Goal: Communication & Community: Answer question/provide support

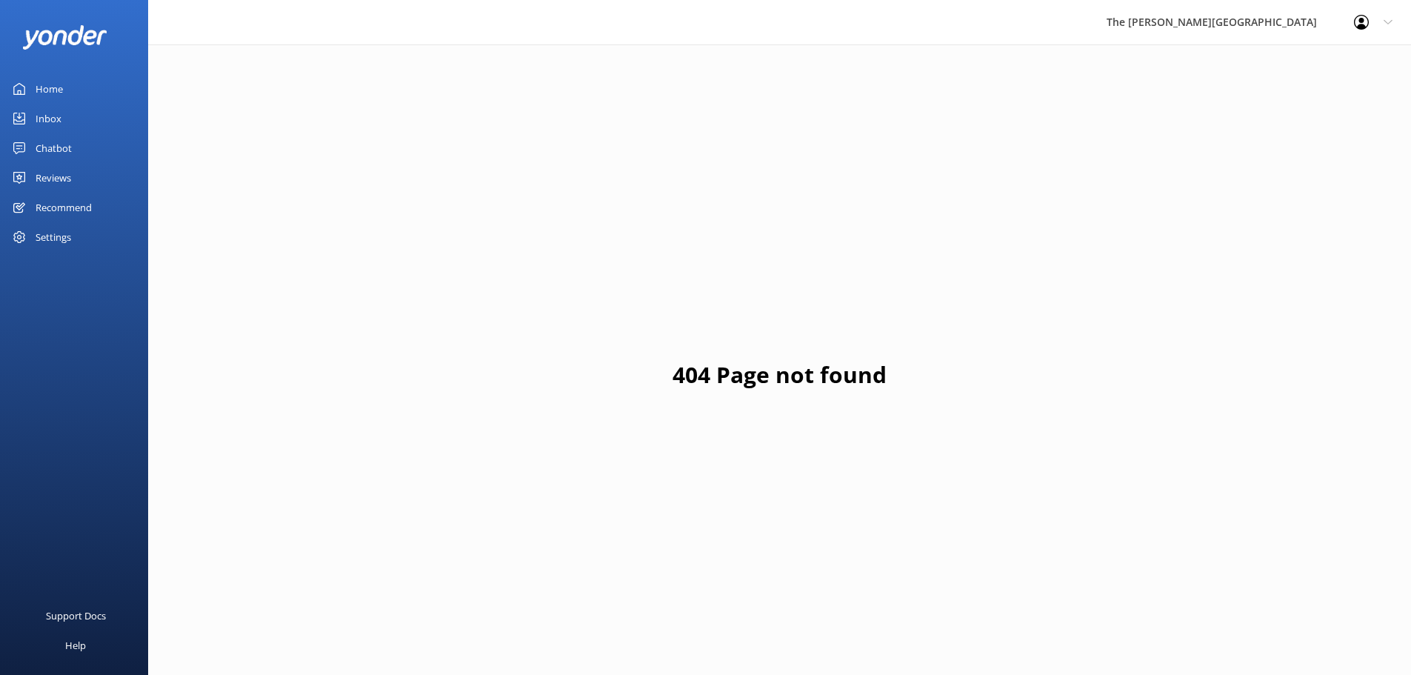
click at [73, 80] on link "Home" at bounding box center [74, 89] width 148 height 30
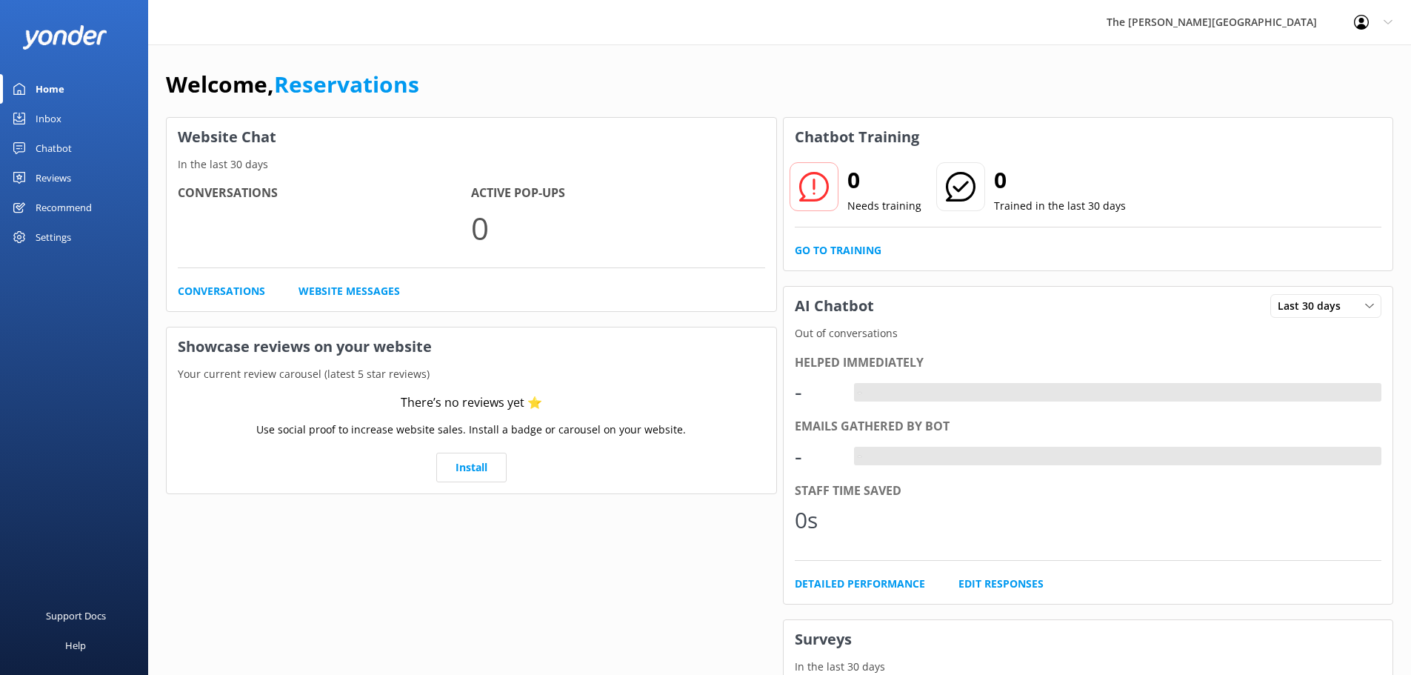
click at [66, 114] on link "Inbox" at bounding box center [74, 119] width 148 height 30
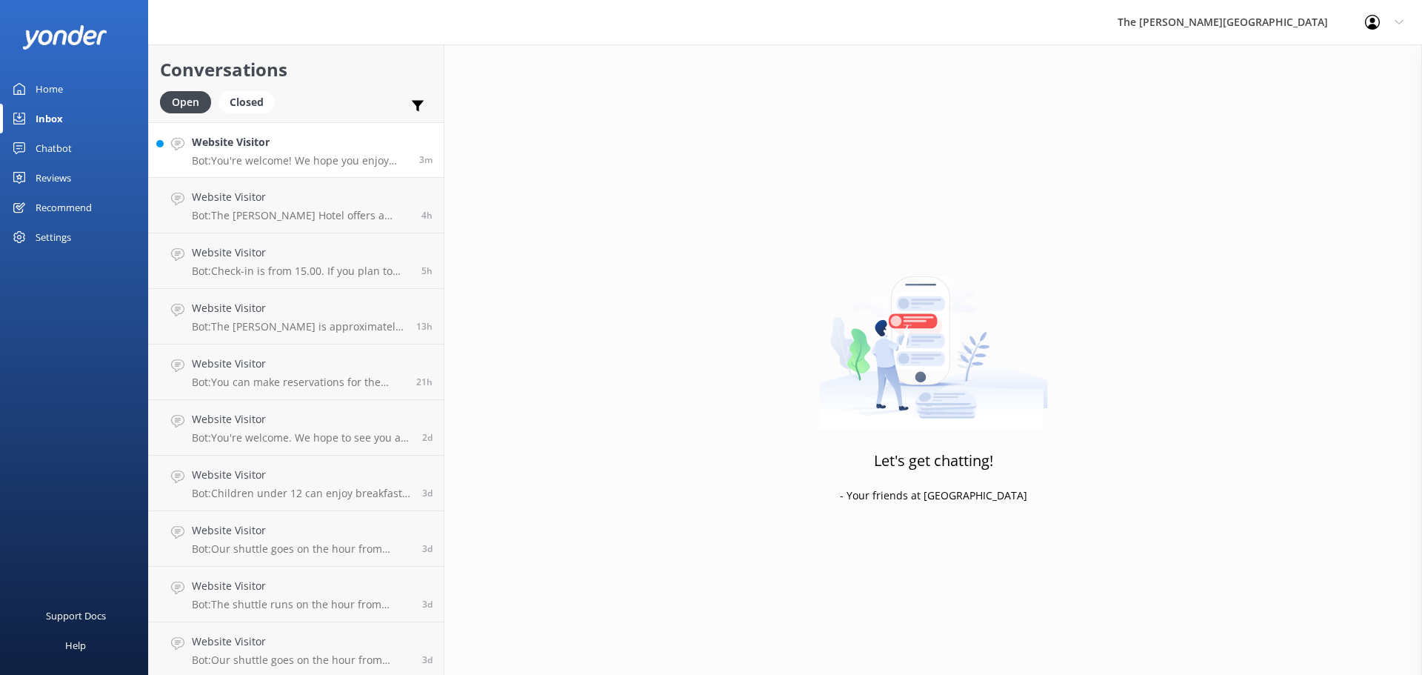
click at [286, 154] on p "Bot: You're welcome! We hope you enjoy your stay at The [PERSON_NAME][GEOGRAPHI…" at bounding box center [300, 160] width 216 height 13
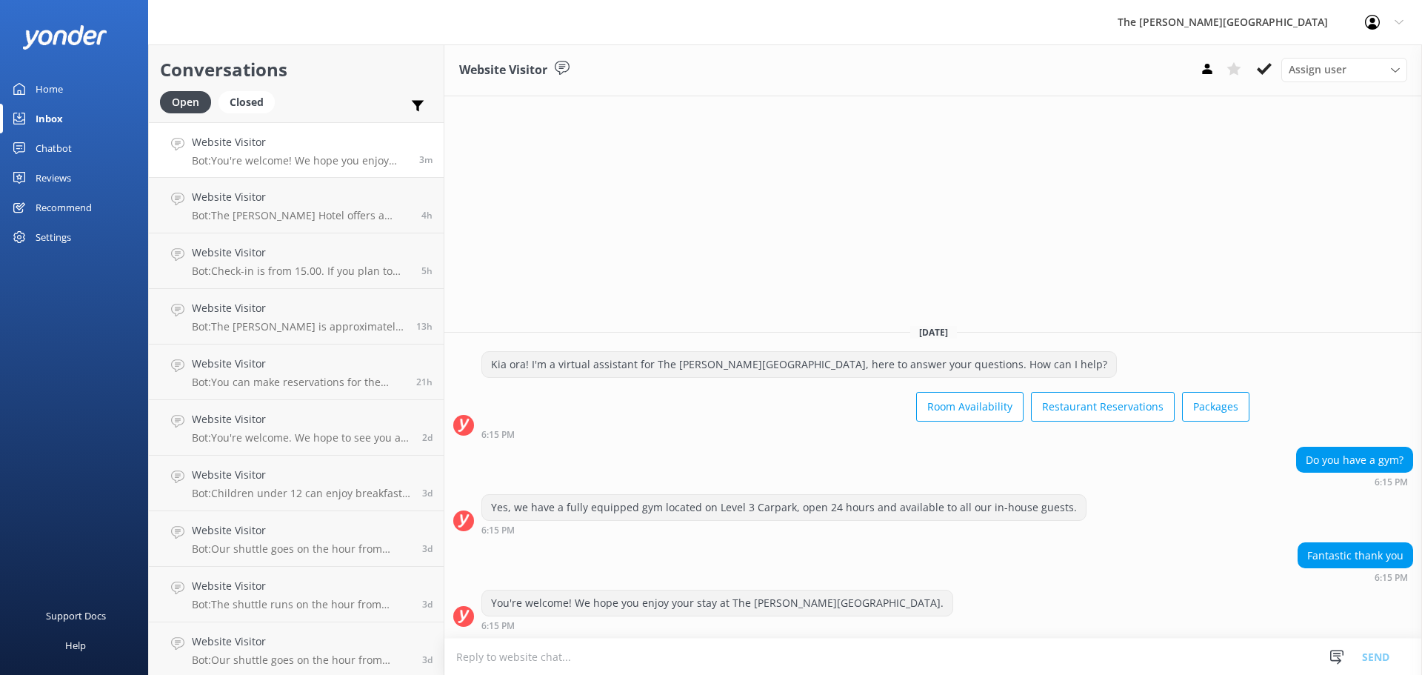
click at [1281, 67] on div "Assign user [PERSON_NAME] Reservations" at bounding box center [1300, 70] width 213 height 24
click at [1270, 65] on use at bounding box center [1264, 69] width 15 height 12
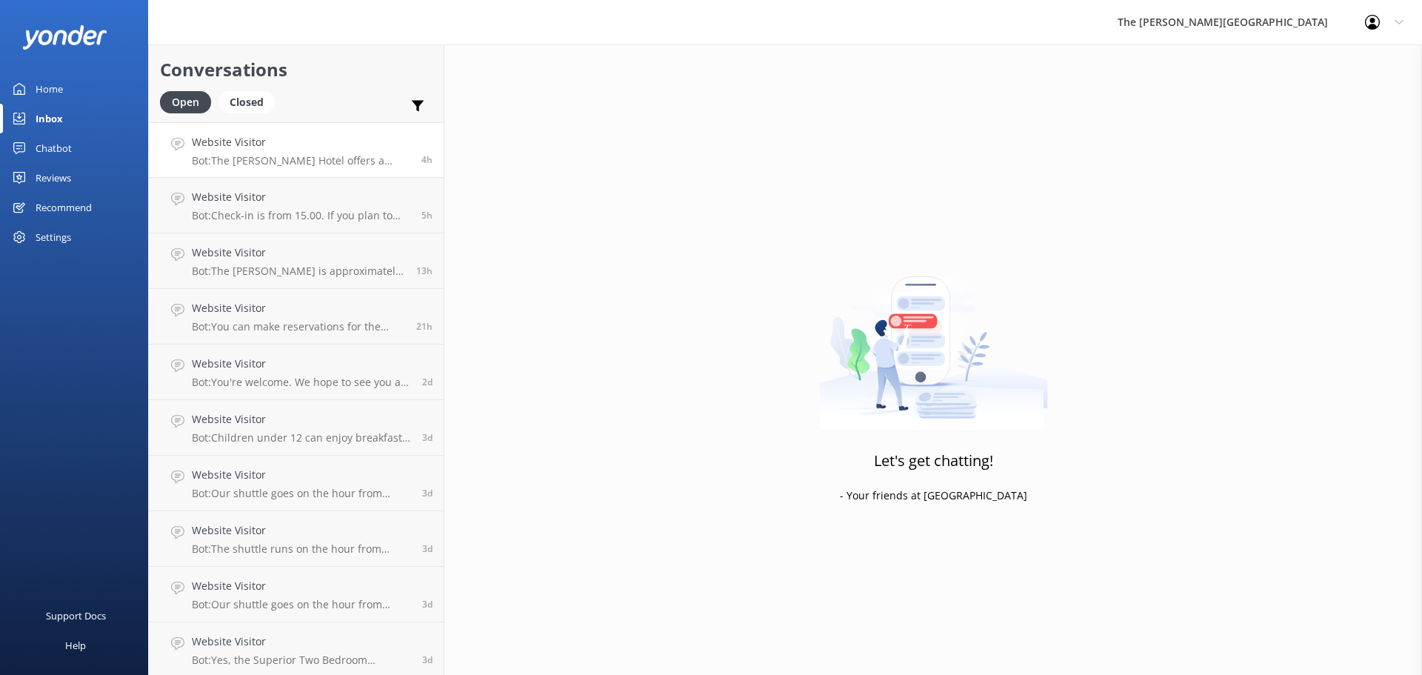
click at [342, 173] on link "Website Visitor Bot: The [PERSON_NAME][GEOGRAPHIC_DATA] offers a variety of hol…" at bounding box center [296, 150] width 295 height 56
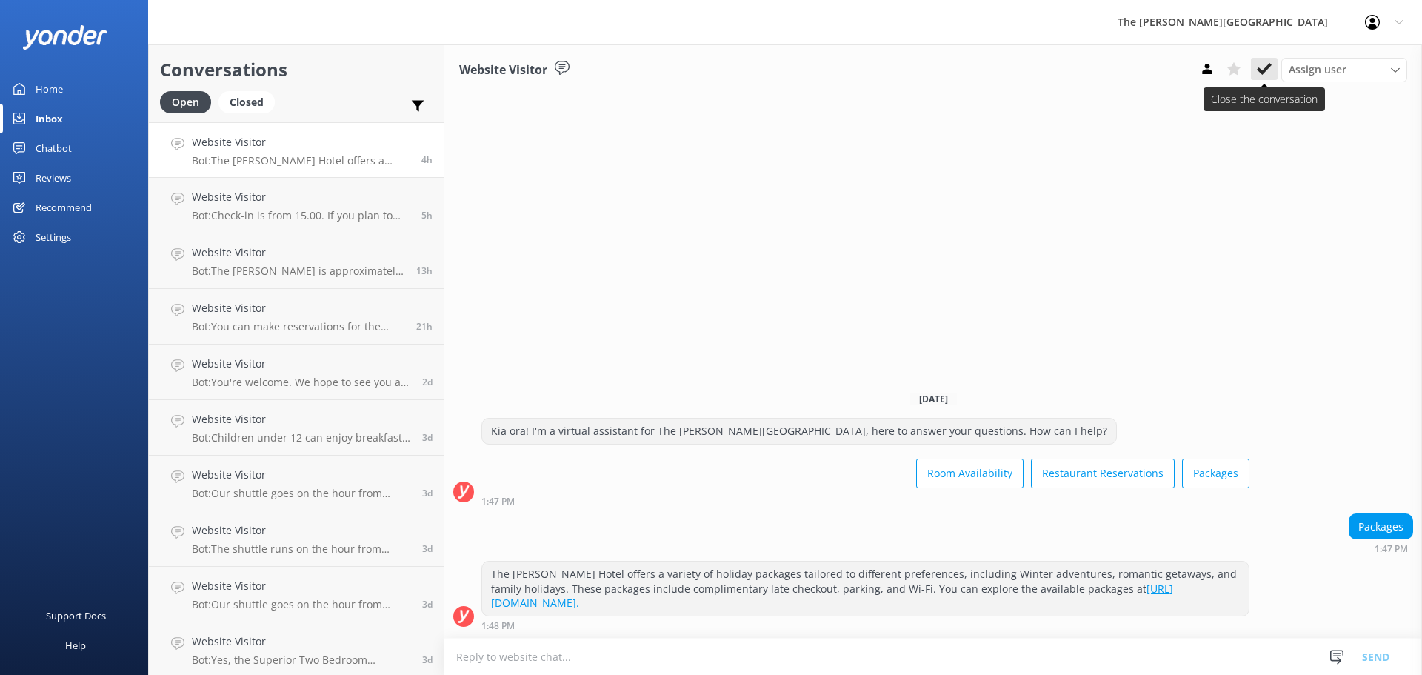
click at [1267, 65] on icon at bounding box center [1264, 68] width 15 height 15
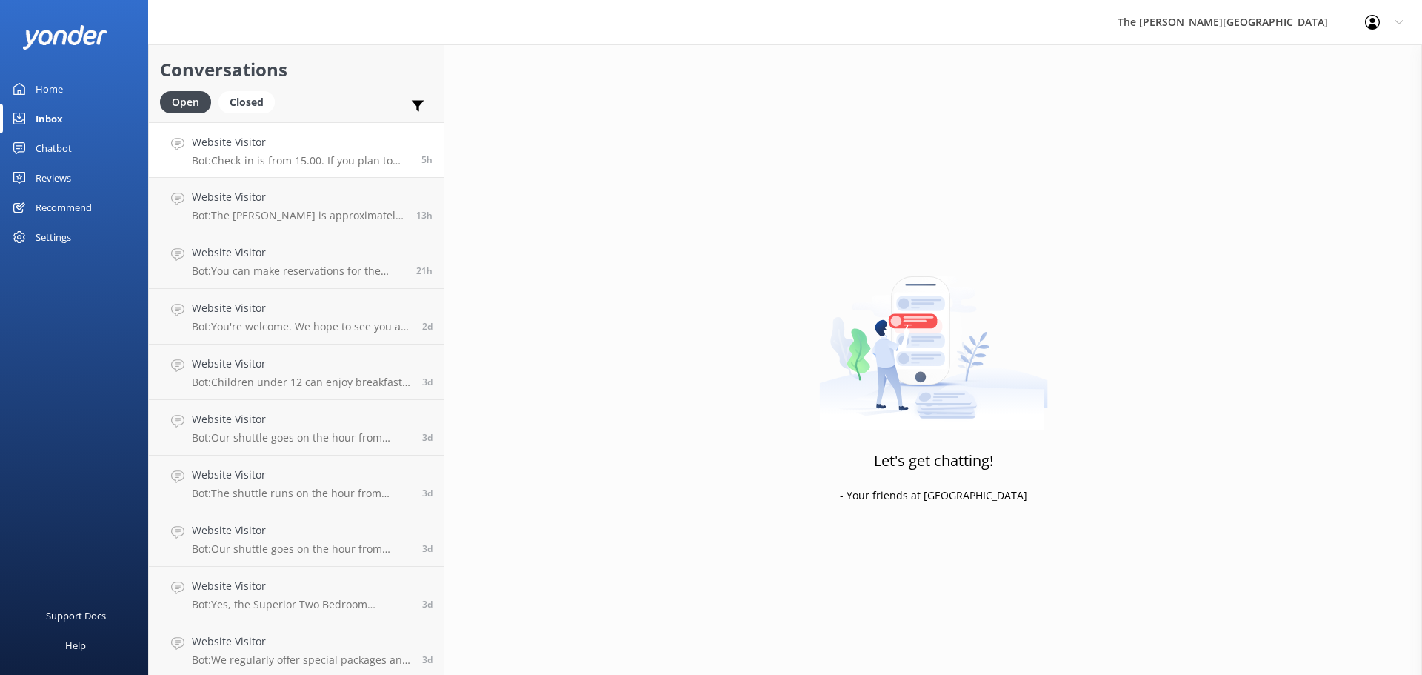
click at [299, 166] on p "Bot: Check-in is from 15.00. If you plan to arrive later than this, please cont…" at bounding box center [301, 160] width 219 height 13
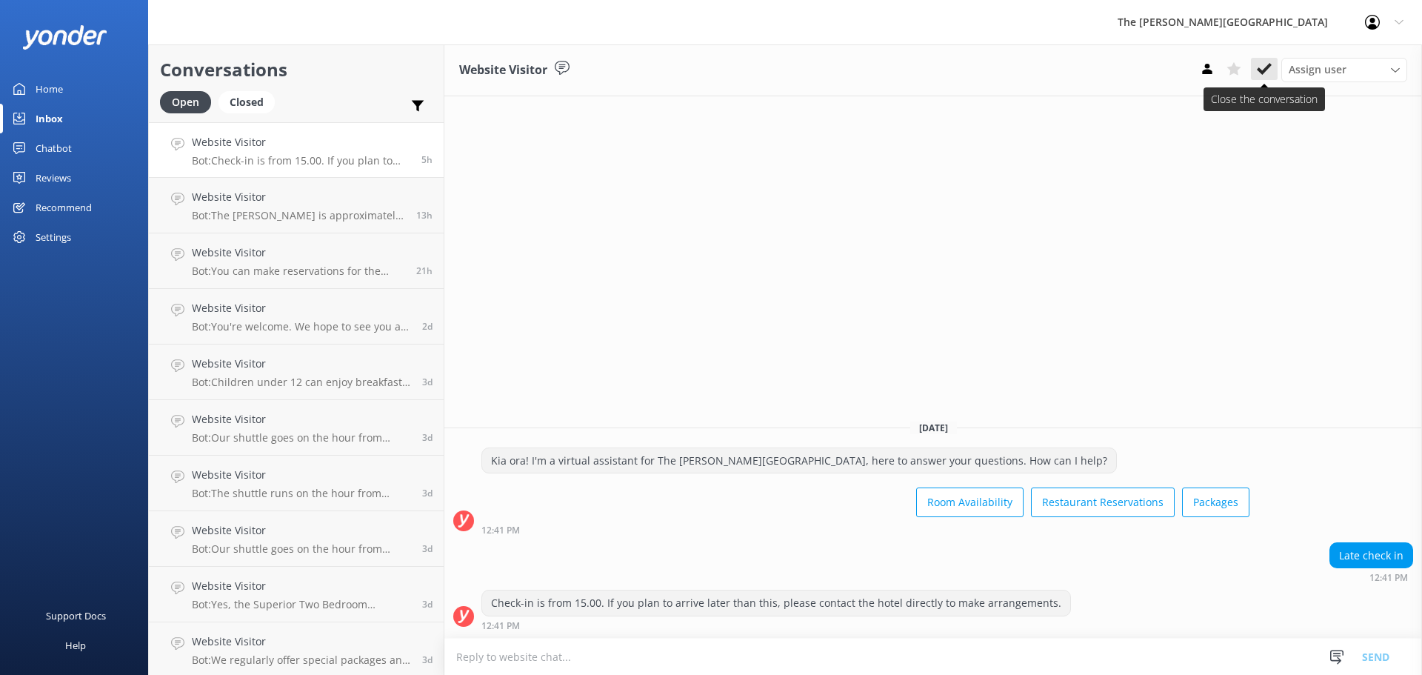
click at [1265, 68] on use at bounding box center [1264, 69] width 15 height 12
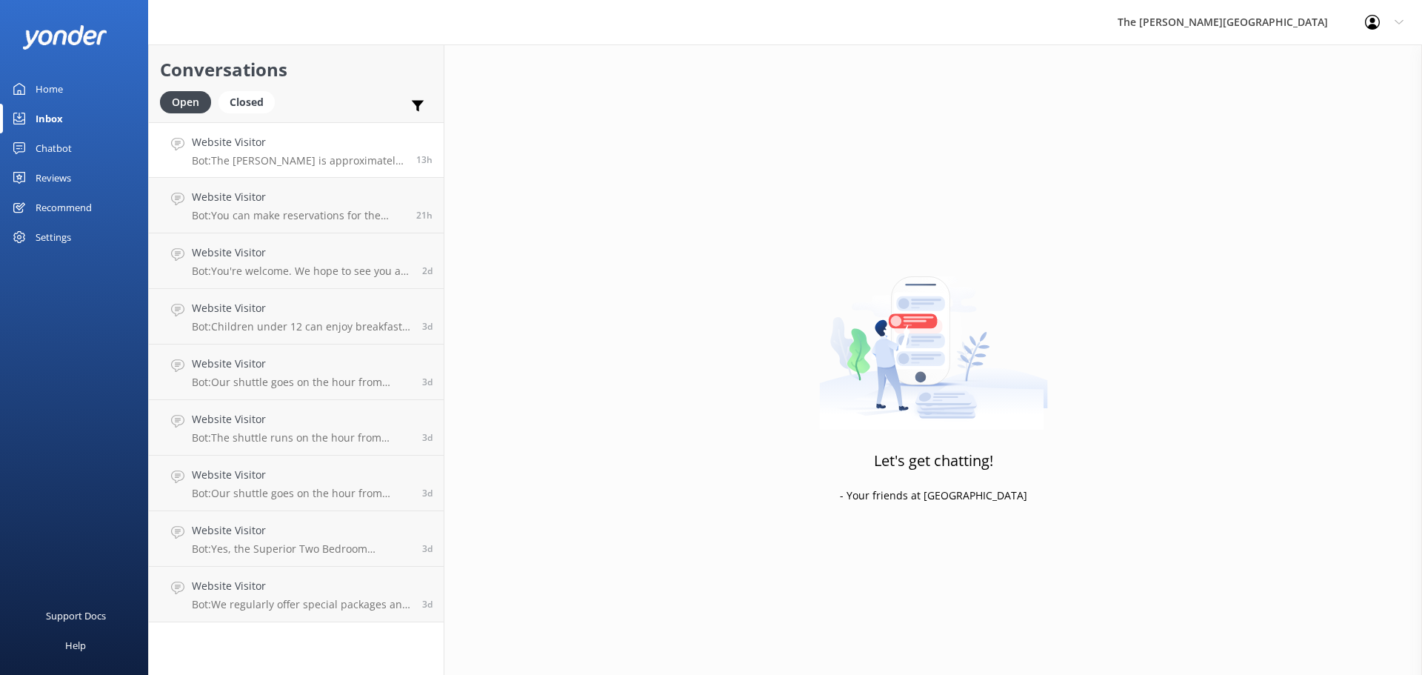
click at [284, 151] on div "Website Visitor Bot: The [PERSON_NAME] is approximately 2km from [GEOGRAPHIC_DA…" at bounding box center [298, 150] width 213 height 32
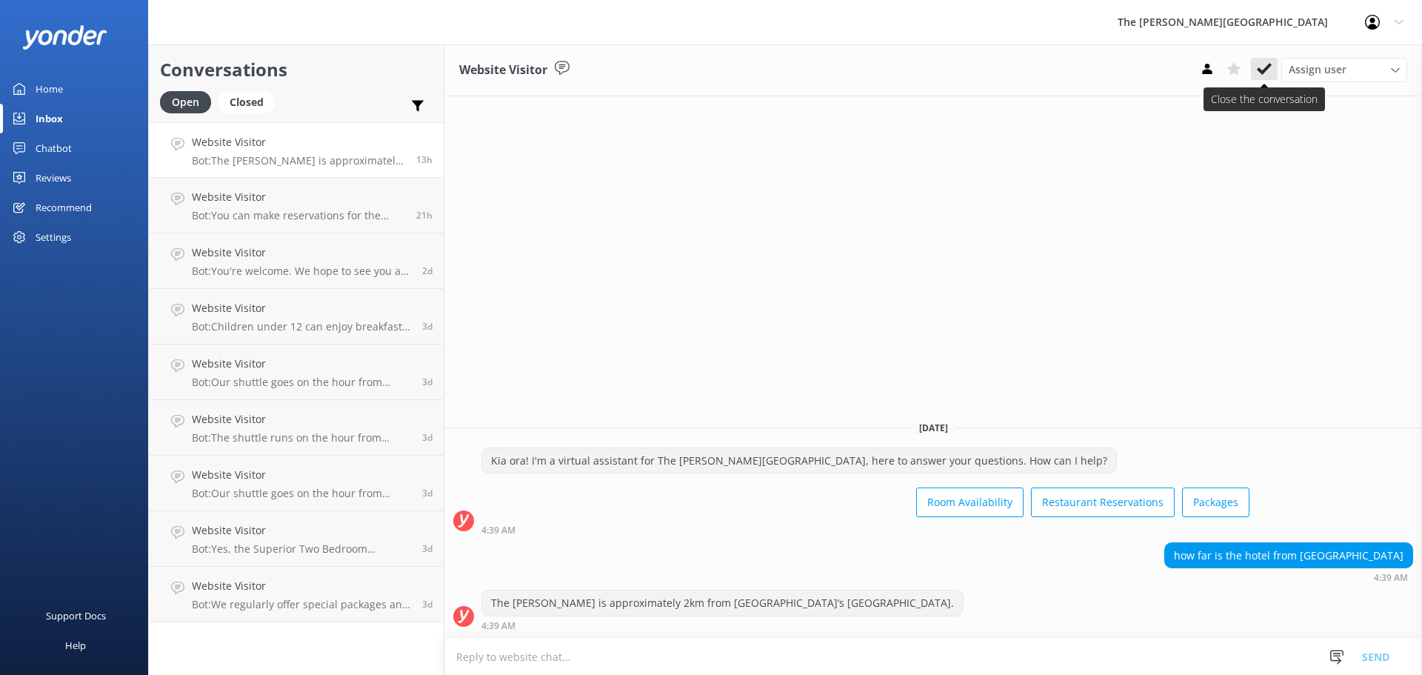
click at [1260, 70] on use at bounding box center [1264, 69] width 15 height 12
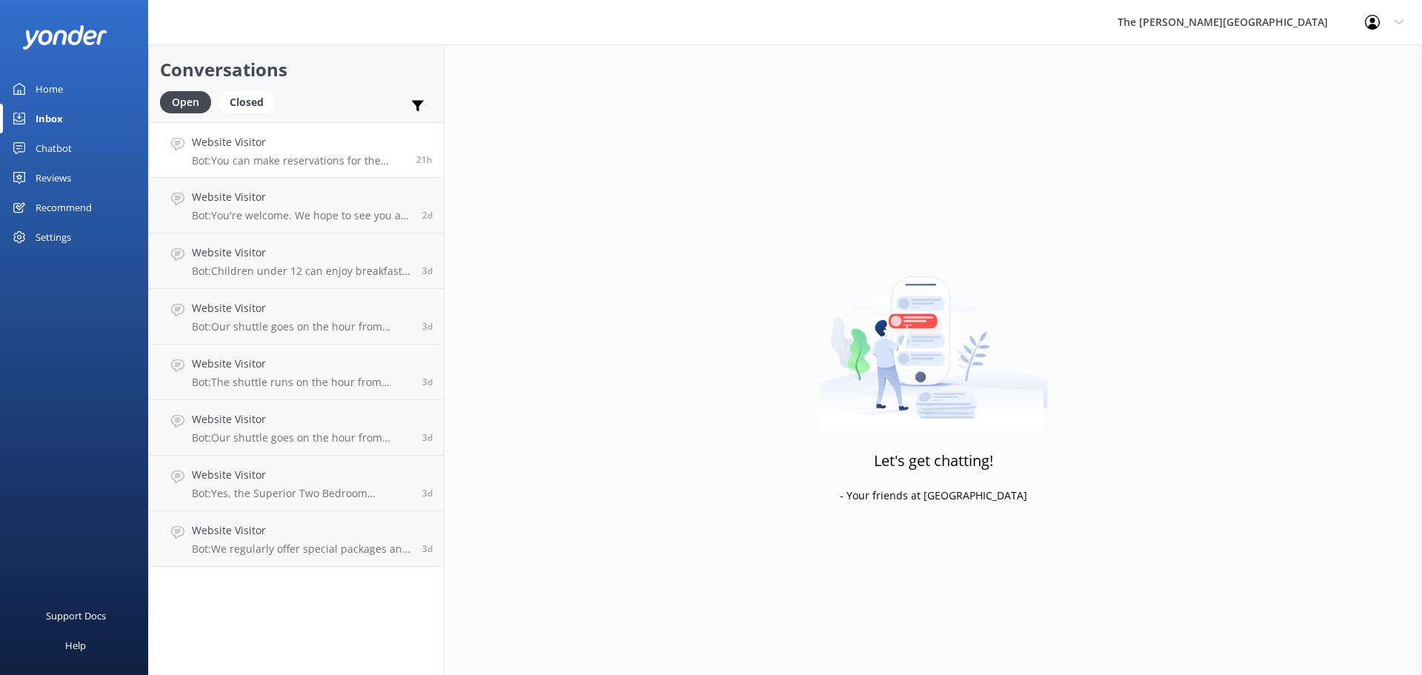
click at [259, 145] on h4 "Website Visitor" at bounding box center [298, 142] width 213 height 16
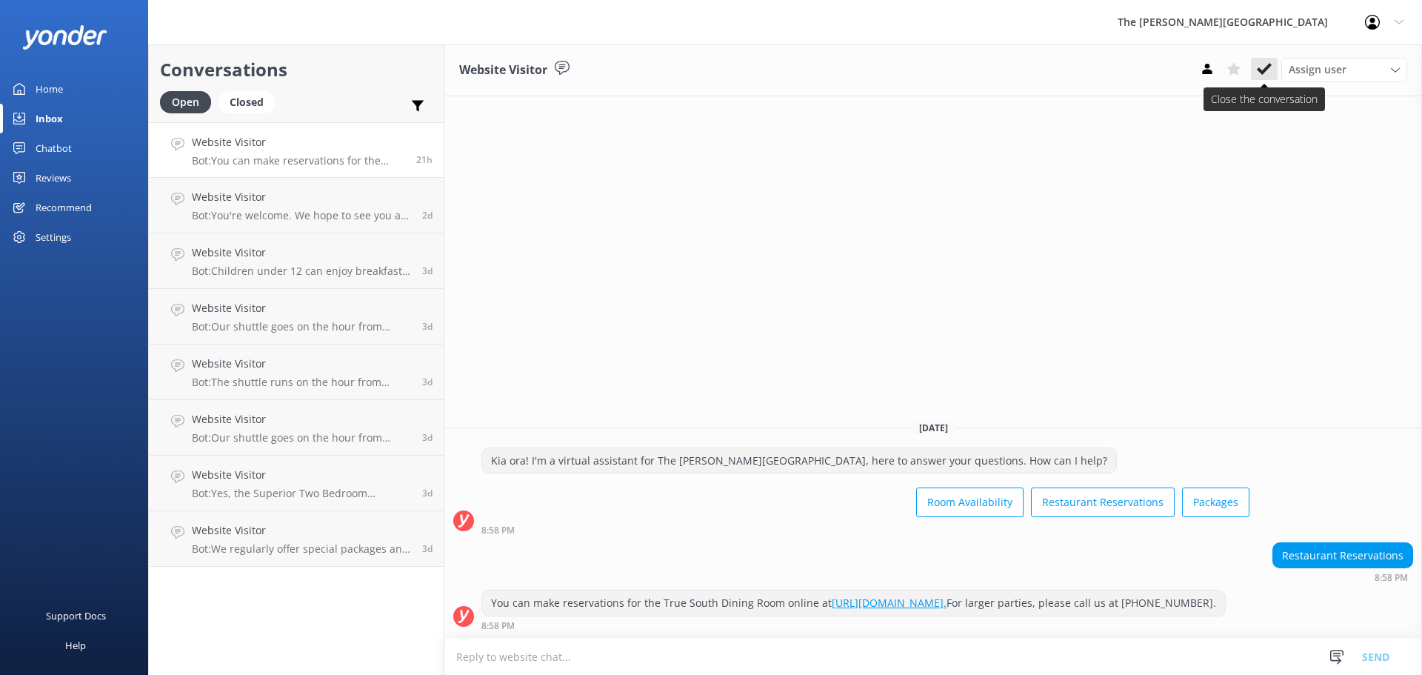
click at [1273, 59] on button at bounding box center [1264, 69] width 27 height 22
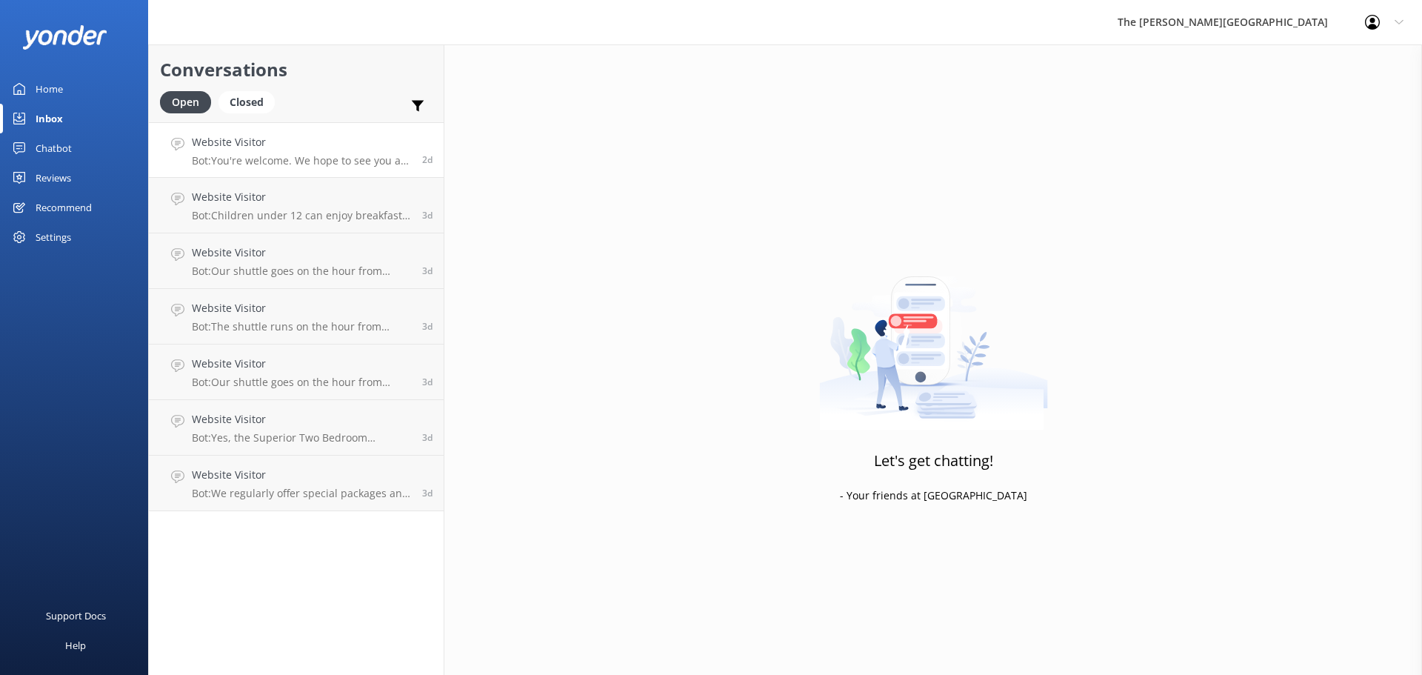
click at [333, 154] on p "Bot: You're welcome. We hope to see you at The [PERSON_NAME][GEOGRAPHIC_DATA] s…" at bounding box center [301, 160] width 219 height 13
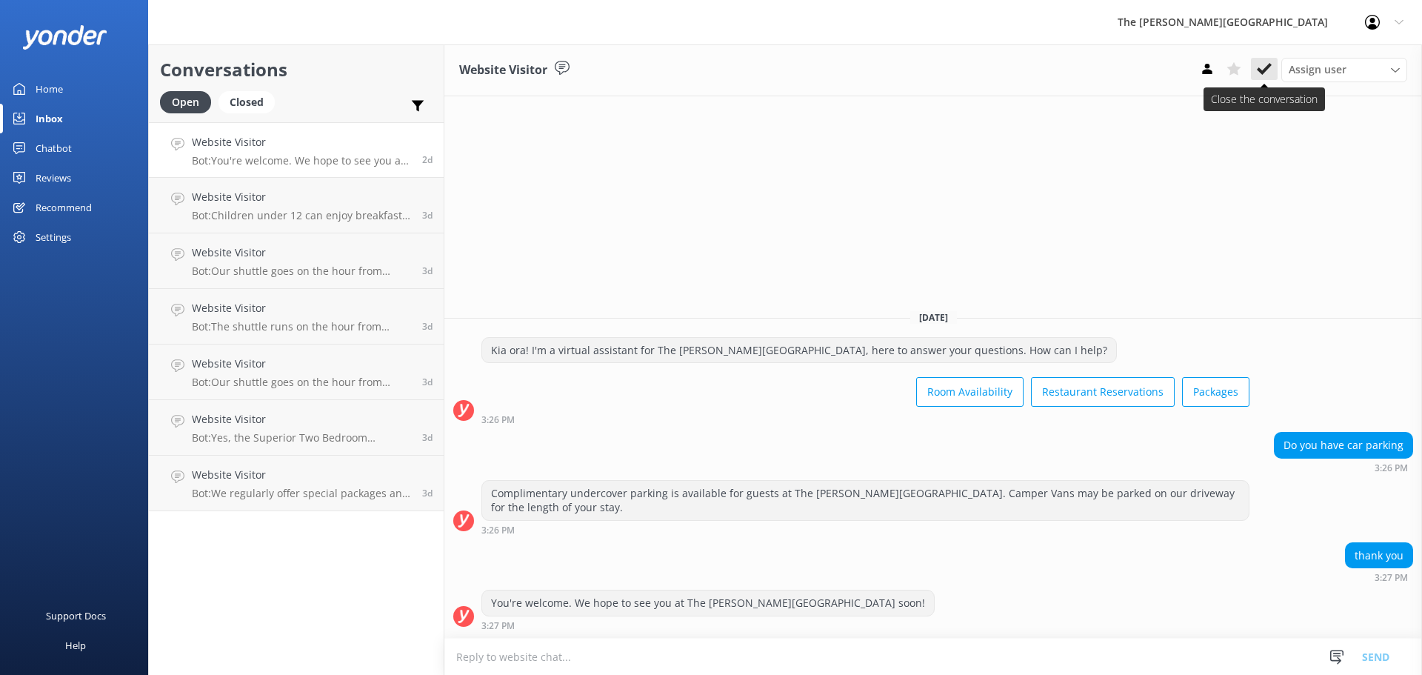
click at [1266, 70] on use at bounding box center [1264, 69] width 15 height 12
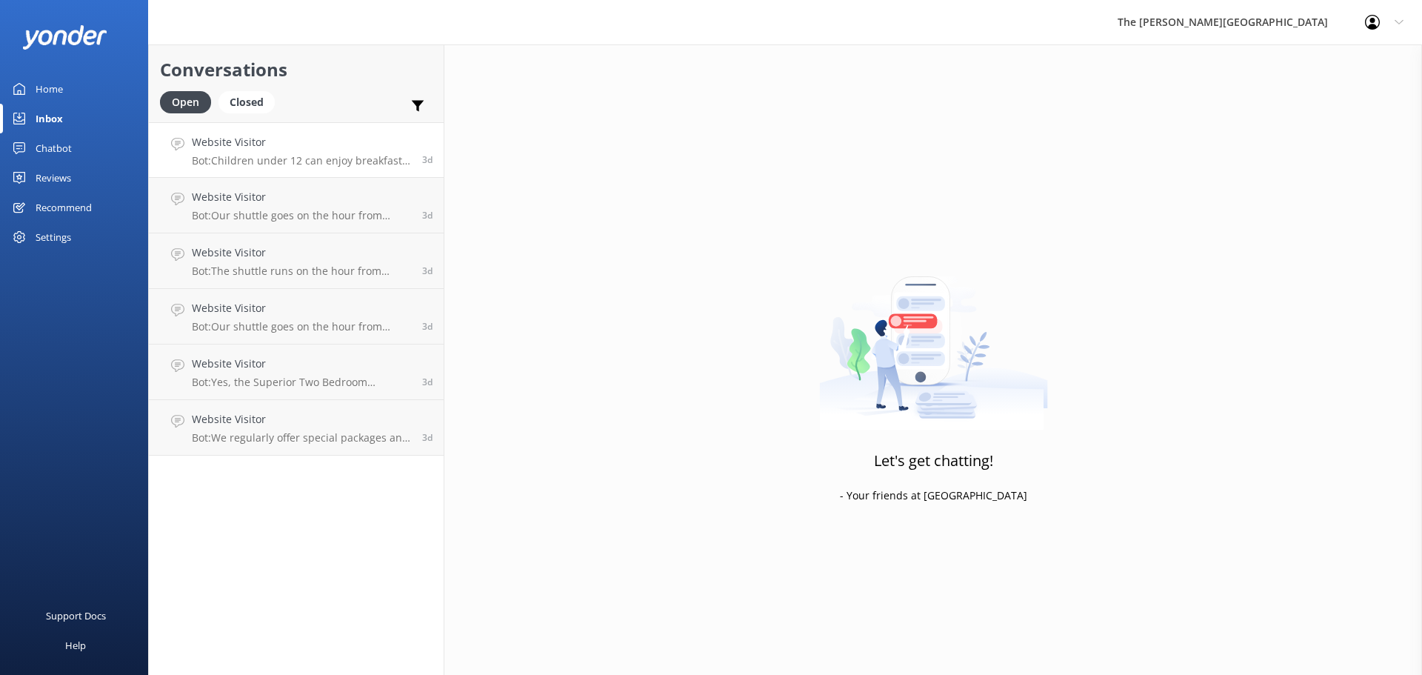
click at [335, 167] on link "Website Visitor Bot: Children under 12 can enjoy breakfast for NZ$17.50, while …" at bounding box center [296, 150] width 295 height 56
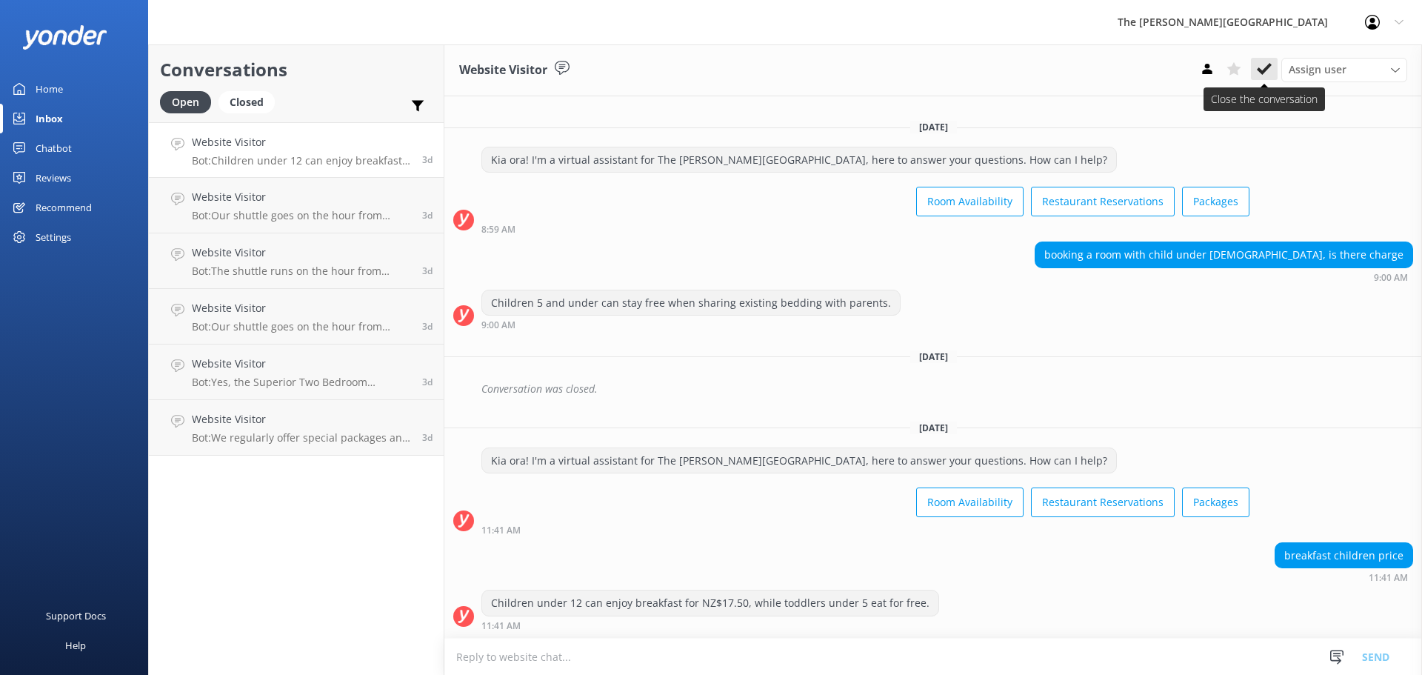
click at [1272, 65] on button at bounding box center [1264, 69] width 27 height 22
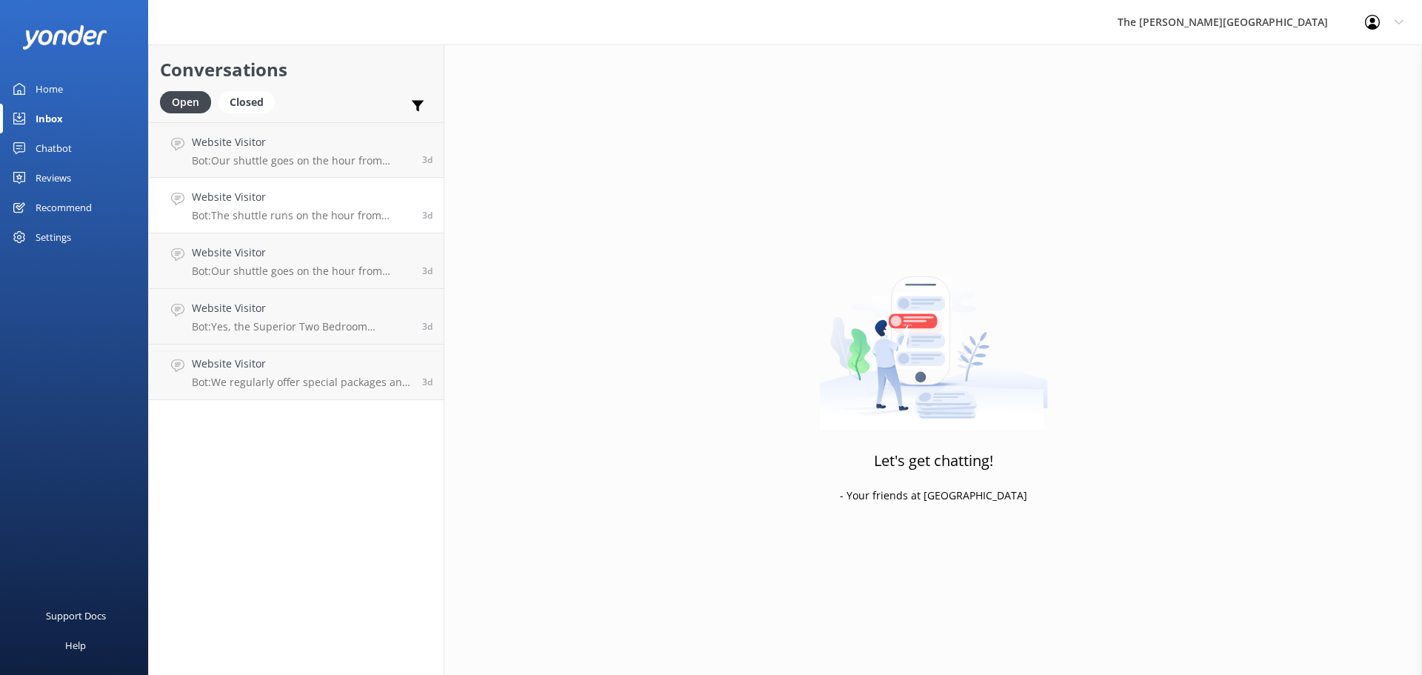
click at [315, 197] on h4 "Website Visitor" at bounding box center [301, 197] width 219 height 16
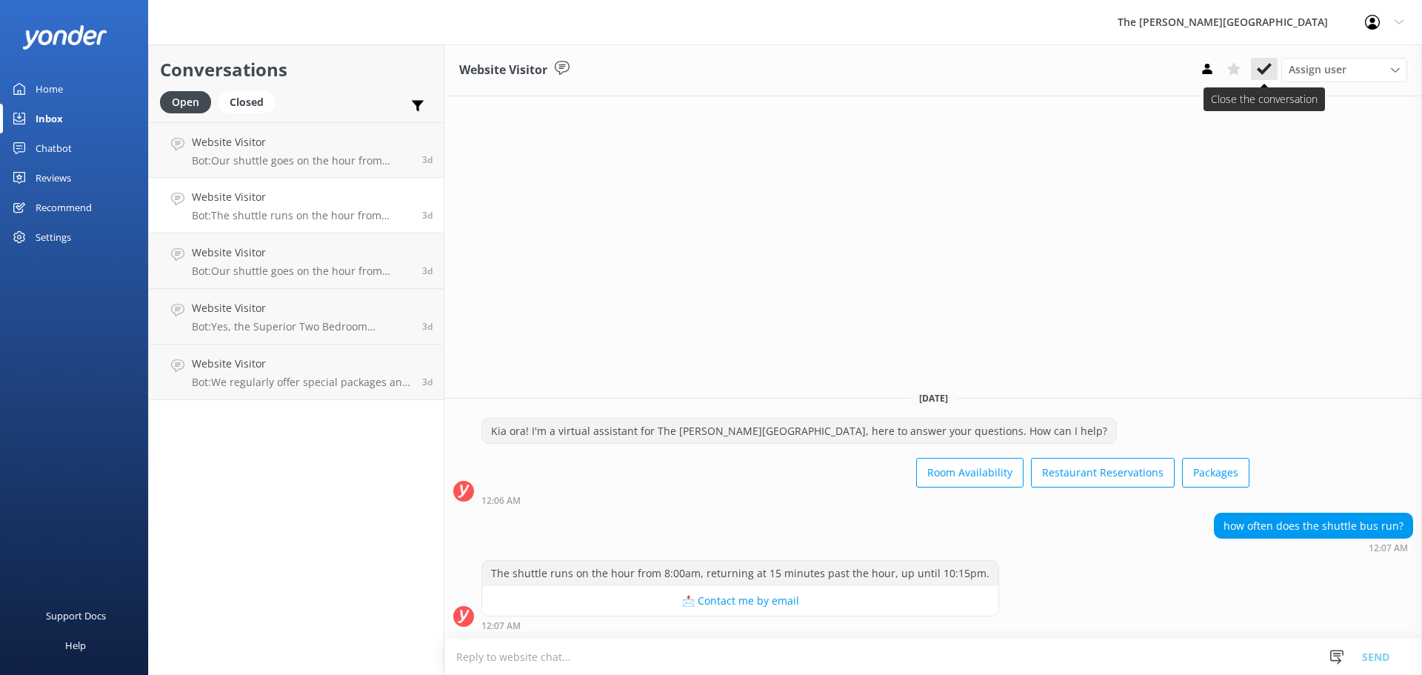
click at [1269, 68] on use at bounding box center [1264, 69] width 15 height 12
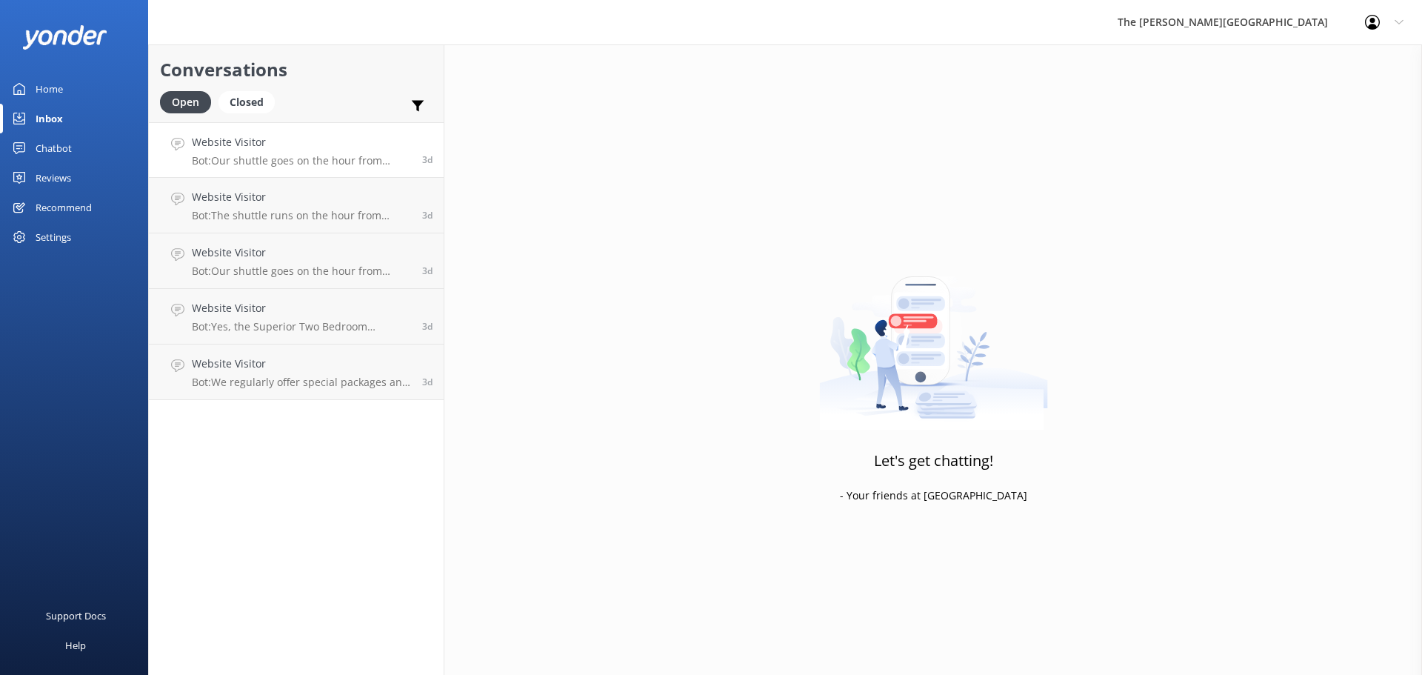
click at [324, 160] on p "Bot: Our shuttle goes on the hour from 8:00am, returning at 15 minutes past the…" at bounding box center [301, 160] width 219 height 13
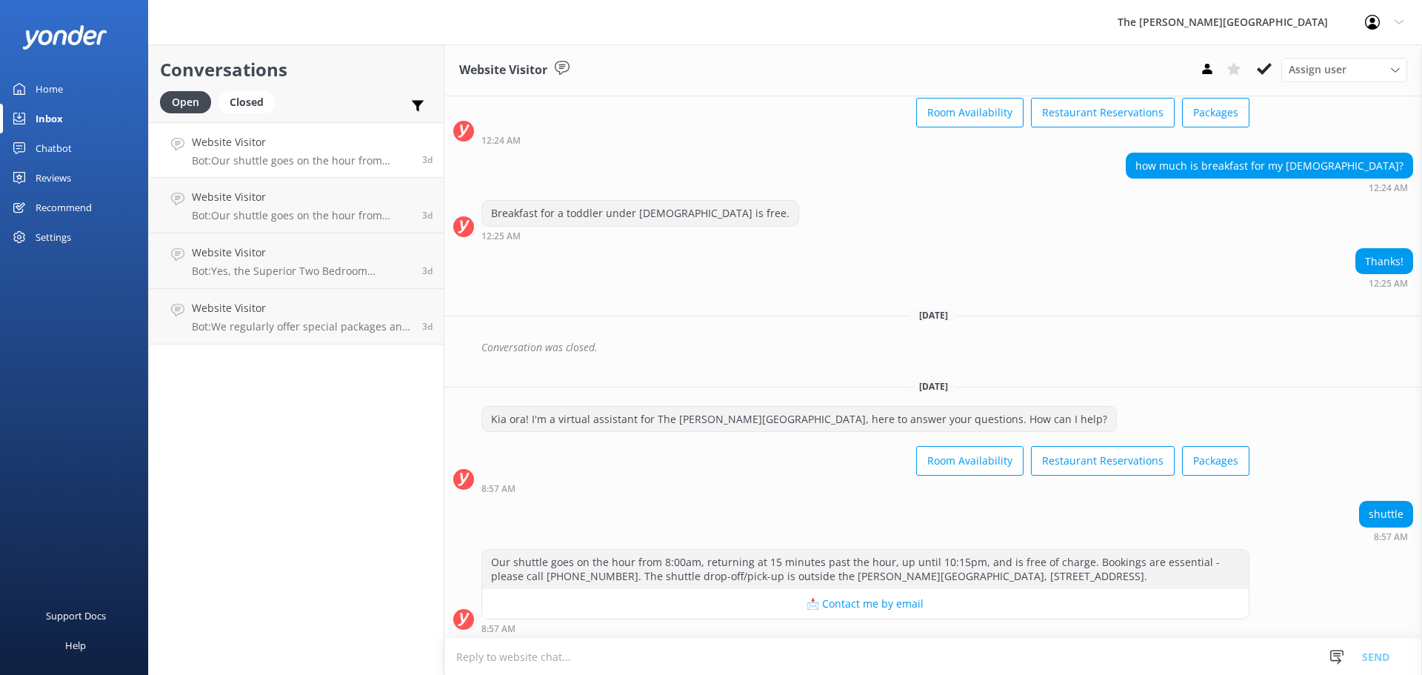
scroll to position [81, 0]
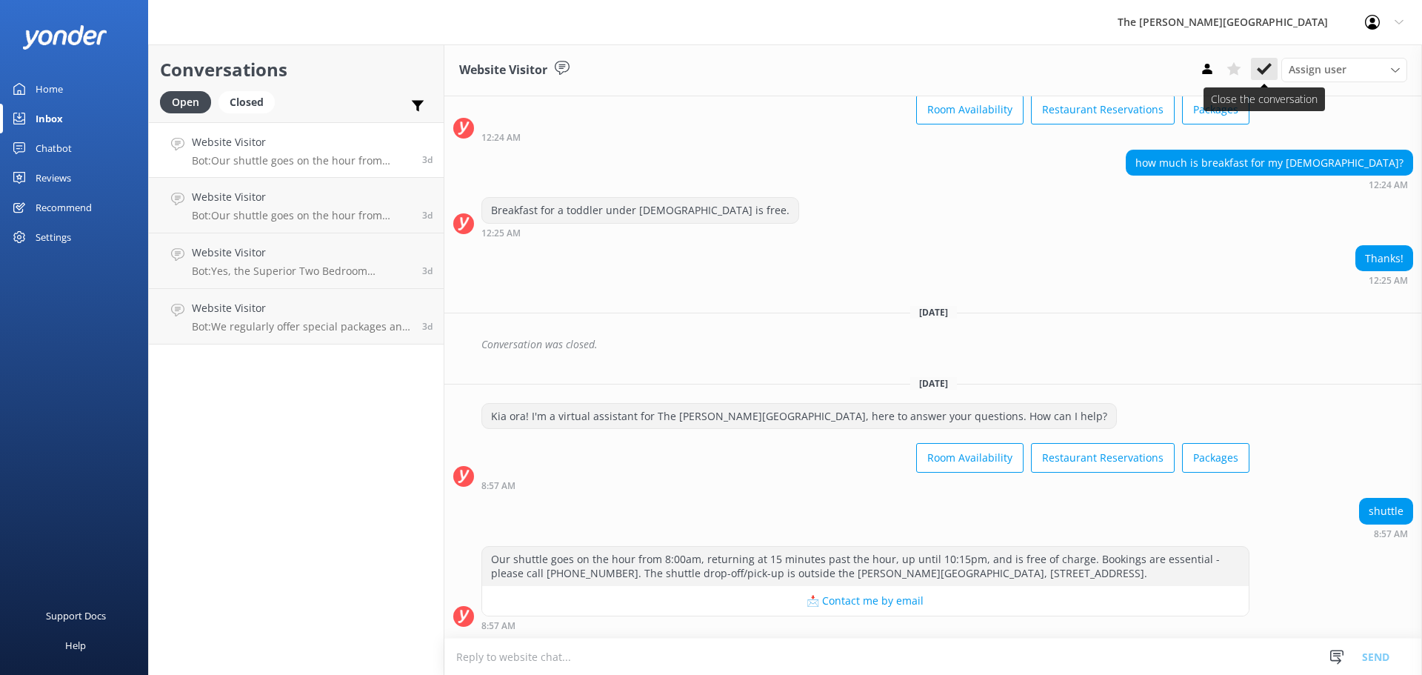
click at [1267, 66] on icon at bounding box center [1264, 68] width 15 height 15
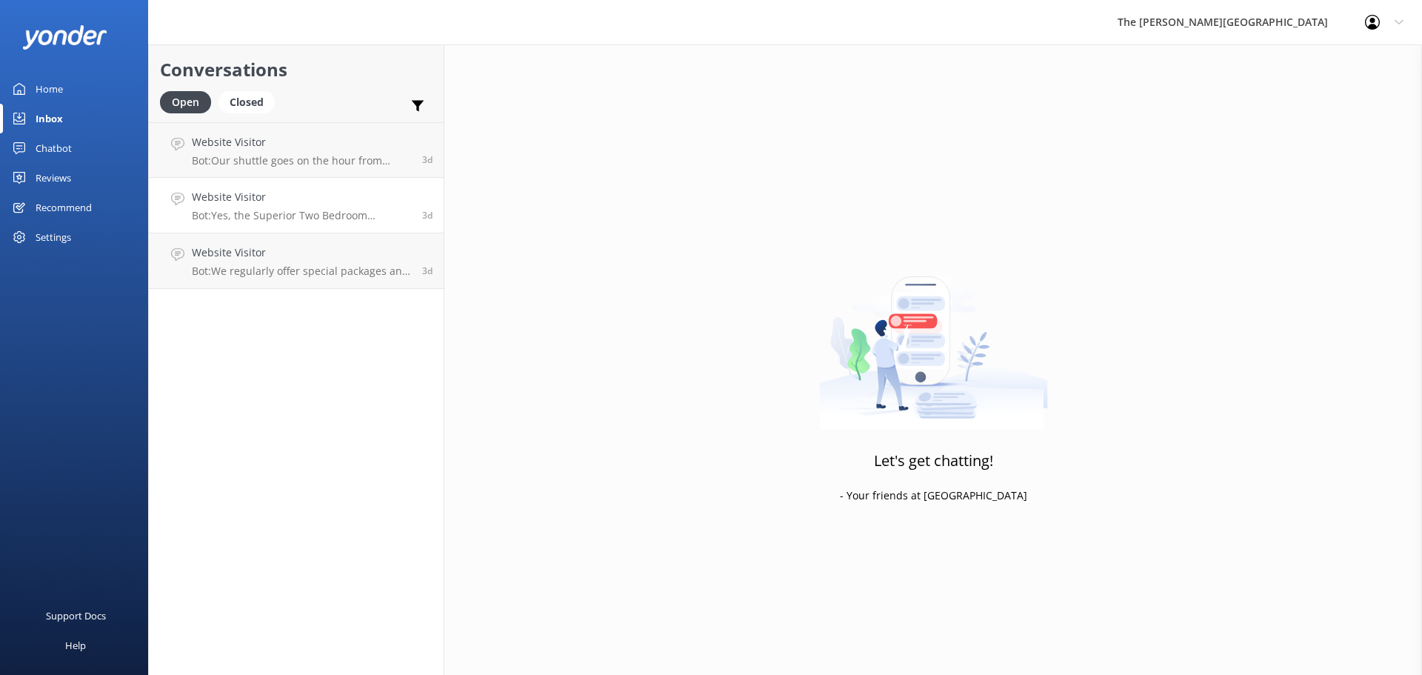
click at [321, 193] on h4 "Website Visitor" at bounding box center [301, 197] width 219 height 16
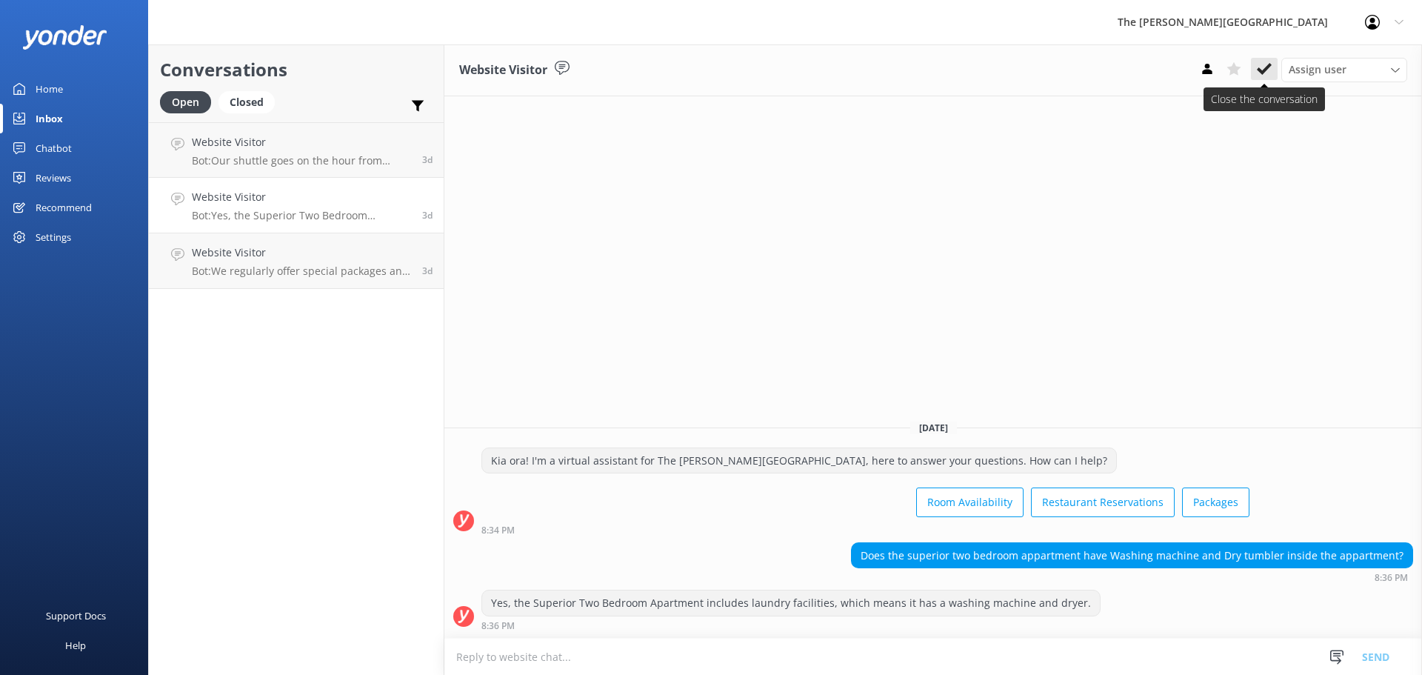
click at [1265, 68] on use at bounding box center [1264, 69] width 15 height 12
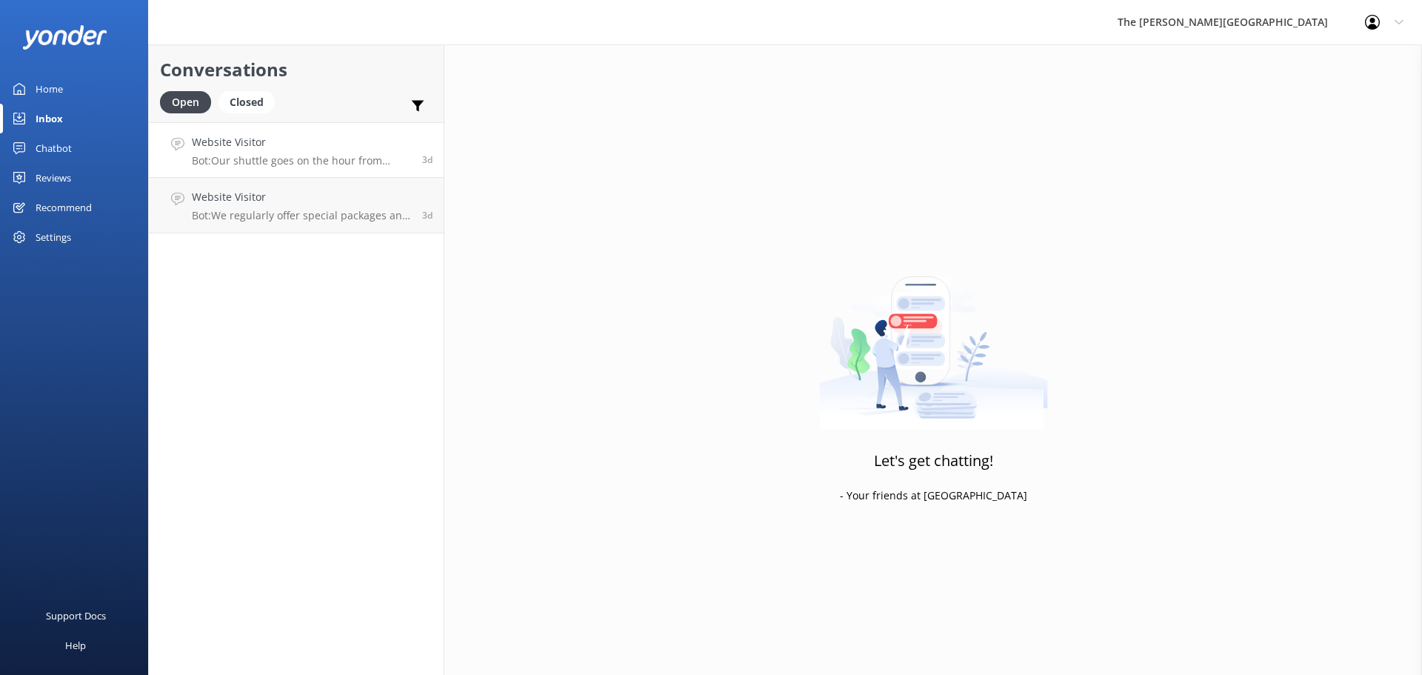
click at [269, 150] on h4 "Website Visitor" at bounding box center [301, 142] width 219 height 16
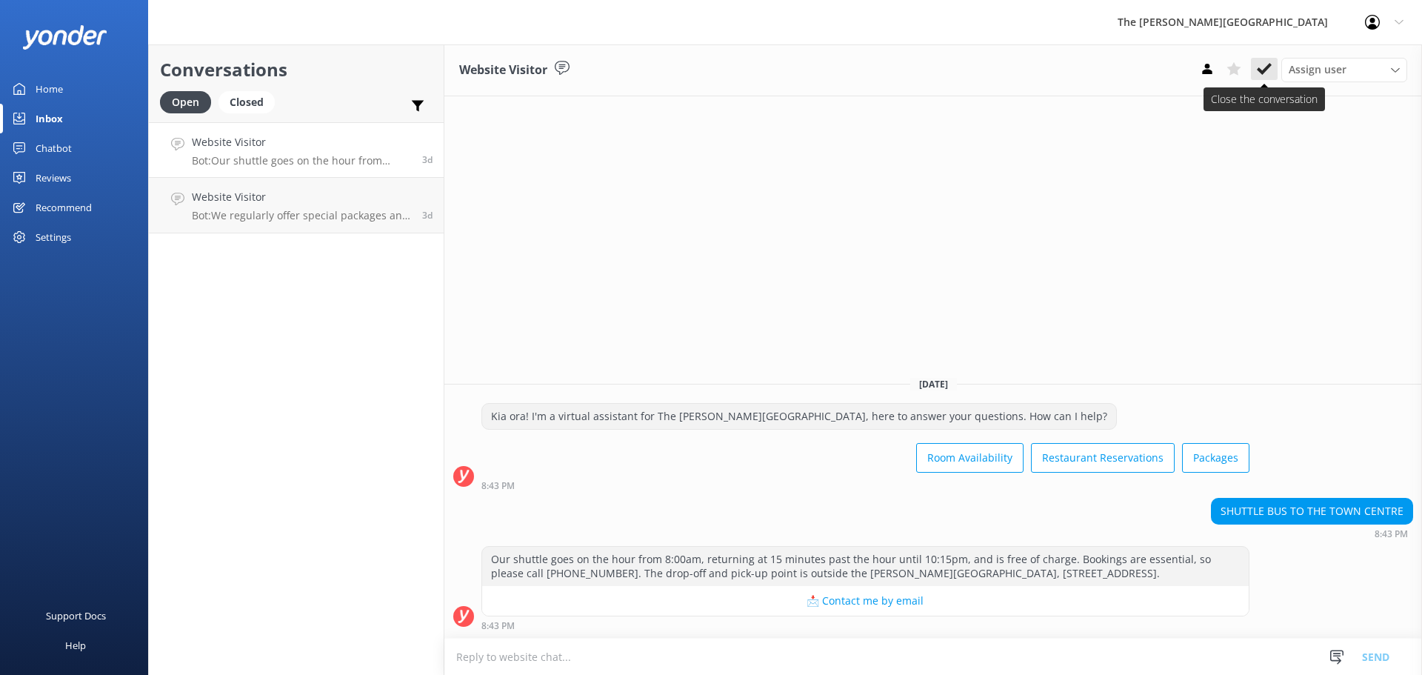
click at [1270, 67] on use at bounding box center [1264, 69] width 15 height 12
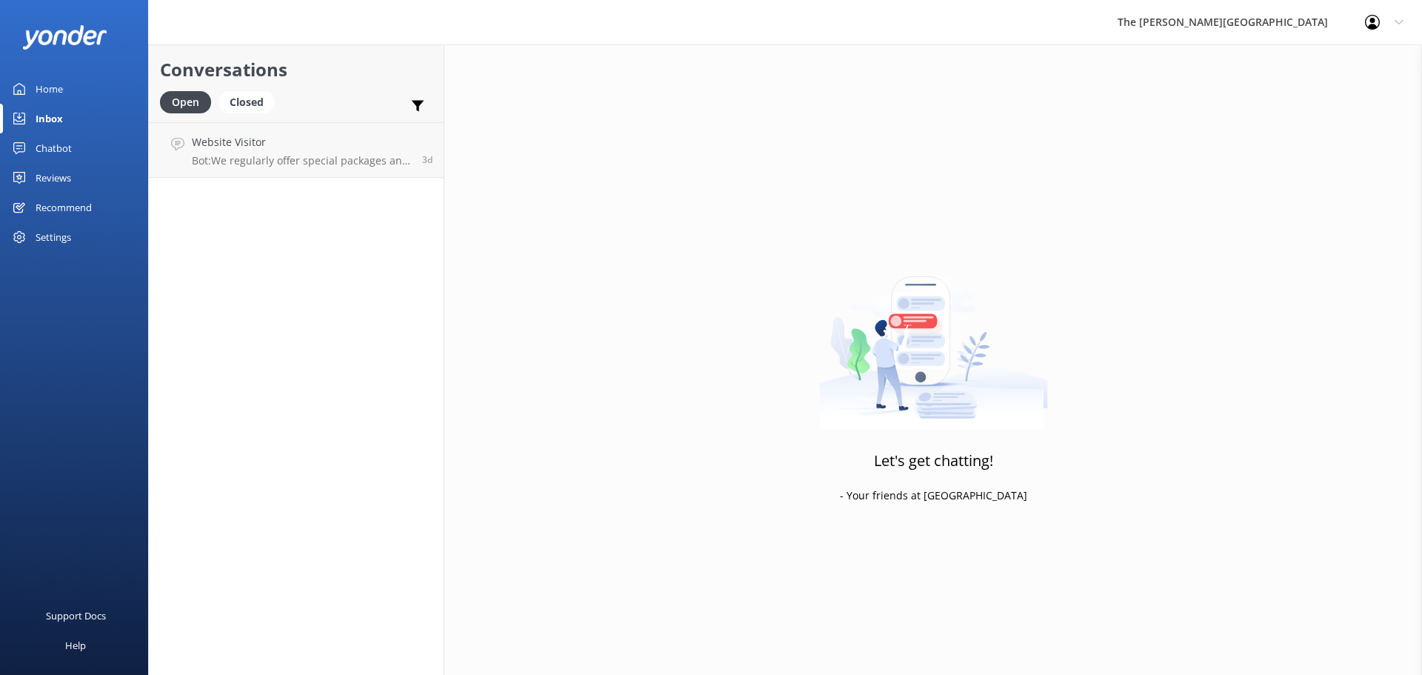
click at [329, 178] on div "Conversations Open Closed Important Assigned to me Unassigned Website Visitor B…" at bounding box center [296, 359] width 296 height 630
click at [333, 156] on p "Bot: We regularly offer special packages and promotions. Please check our websi…" at bounding box center [301, 160] width 219 height 13
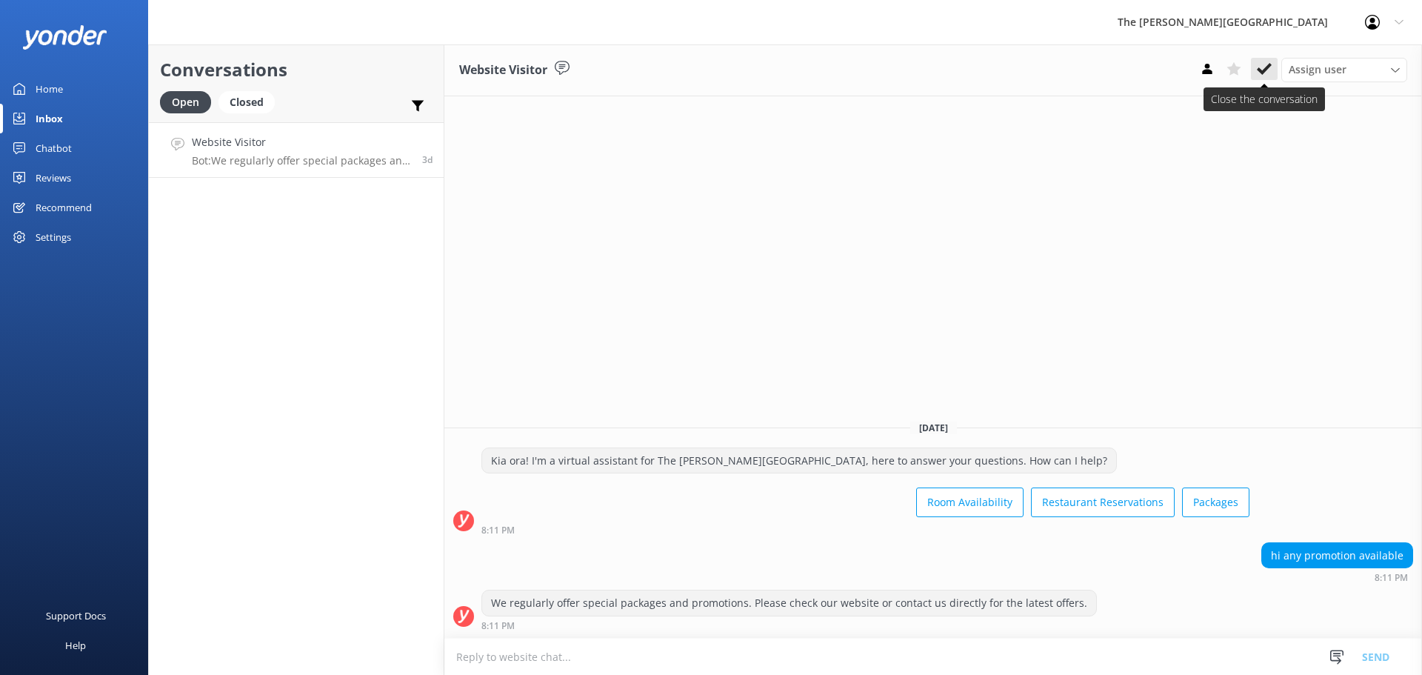
click at [1259, 68] on use at bounding box center [1264, 69] width 15 height 12
